Goal: Task Accomplishment & Management: Use online tool/utility

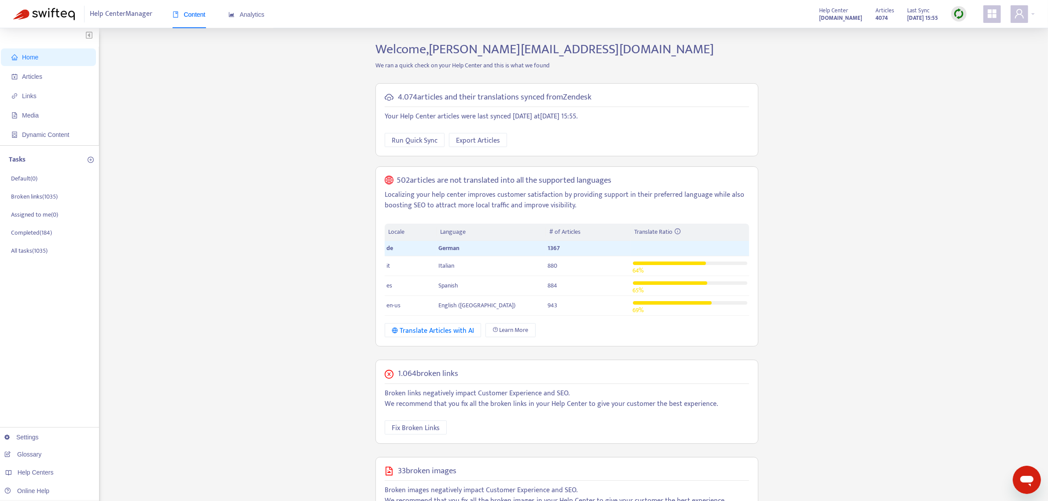
click at [954, 15] on img at bounding box center [958, 13] width 11 height 11
click at [972, 32] on link "Quick Sync" at bounding box center [976, 32] width 37 height 10
click at [39, 77] on span "Articles" at bounding box center [32, 76] width 20 height 7
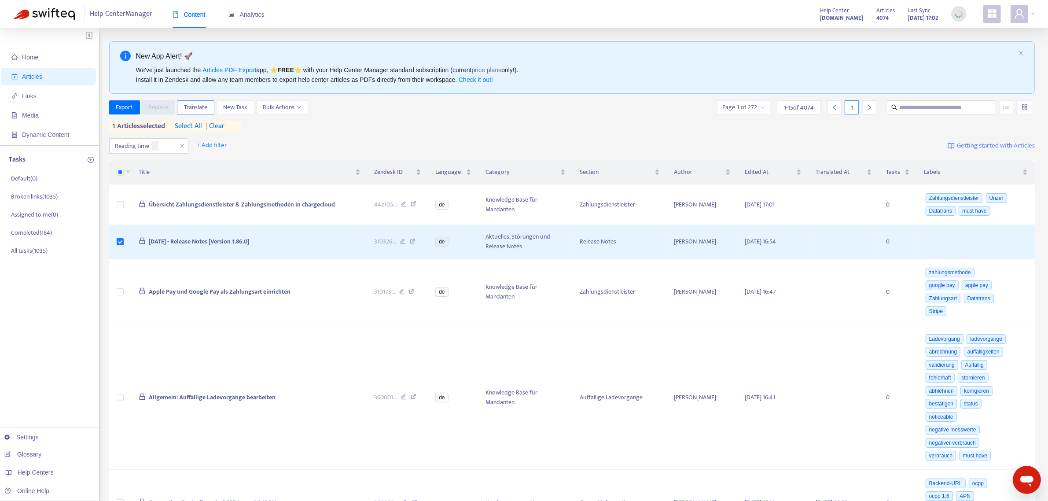
click at [205, 110] on span "Translate" at bounding box center [195, 108] width 23 height 10
click at [353, 124] on div "Export Replace Translate New Task Bulk Actions Page 1 of 272 1 - 15 of 4074 1 1…" at bounding box center [572, 115] width 926 height 31
click at [197, 108] on span "Translate" at bounding box center [195, 108] width 23 height 10
click at [417, 130] on div "Export Replace Translate New Task Bulk Actions Page 1 of 272 1 - 15 of 4074 1 1…" at bounding box center [572, 115] width 926 height 31
click at [192, 108] on span "Translate" at bounding box center [195, 108] width 23 height 10
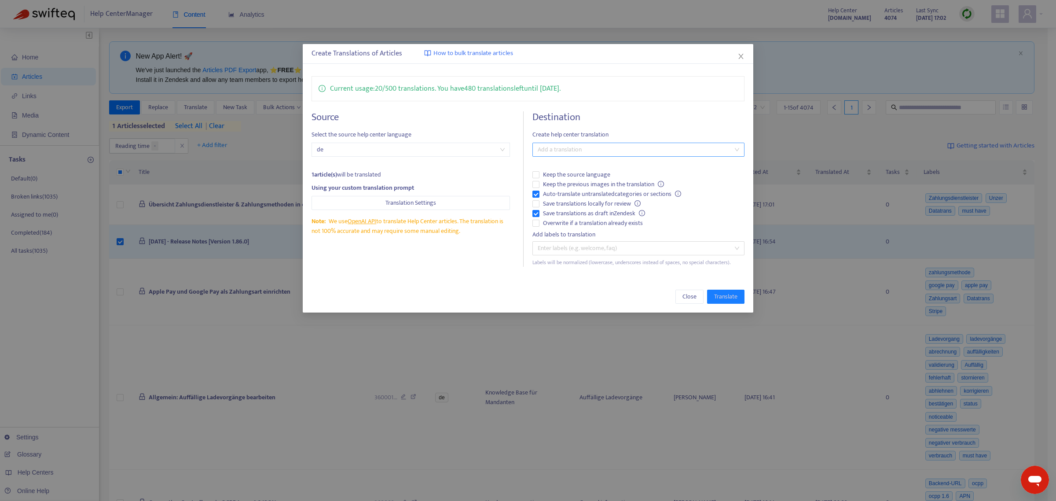
click at [595, 148] on div at bounding box center [634, 149] width 199 height 11
click at [567, 179] on div "English (USA) ( en-us )" at bounding box center [639, 182] width 198 height 10
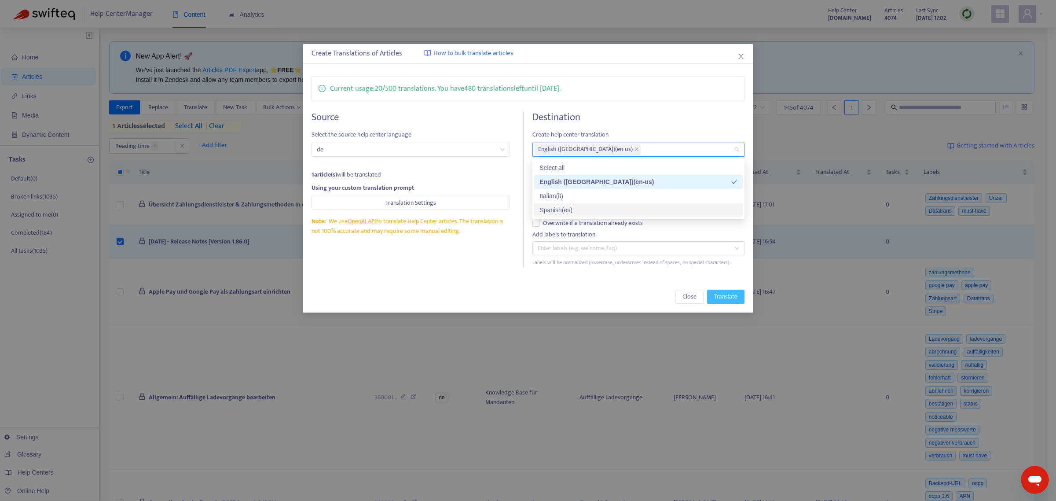
click at [722, 296] on span "Translate" at bounding box center [725, 297] width 23 height 10
